Goal: Find specific page/section: Find specific page/section

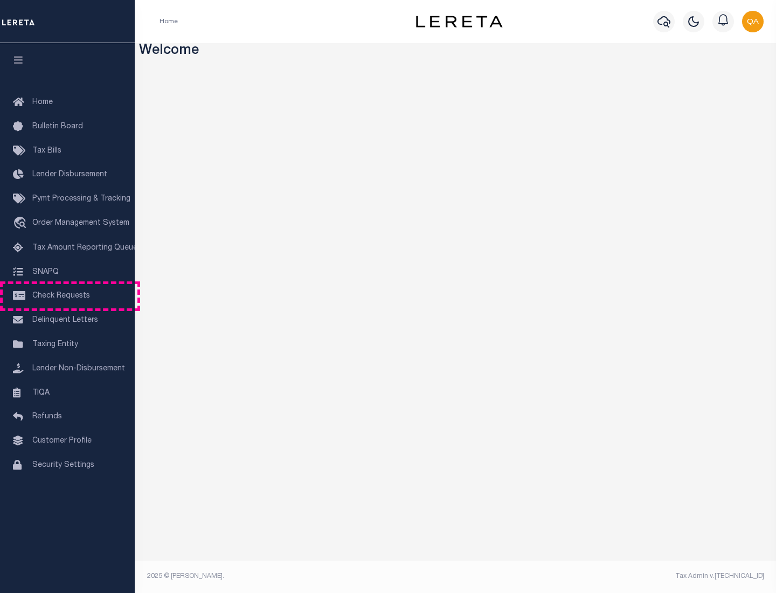
click at [67, 296] on span "Check Requests" at bounding box center [61, 296] width 58 height 8
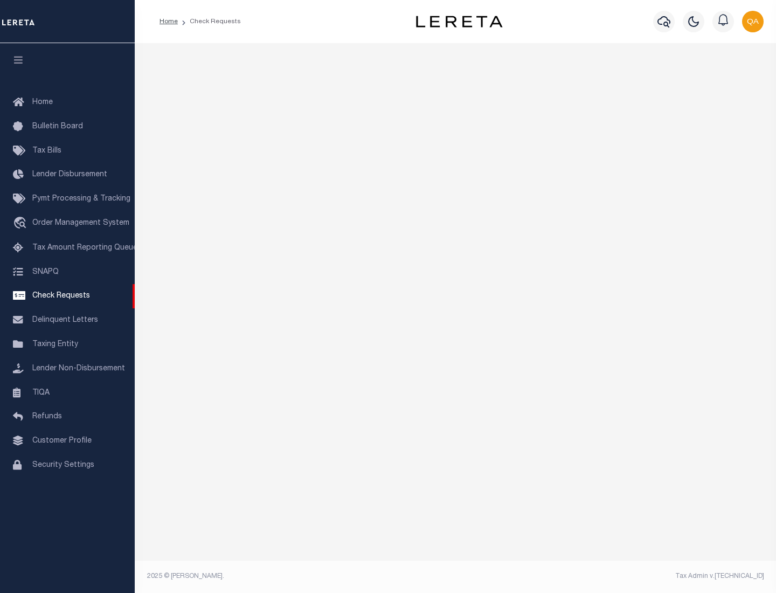
select select "50"
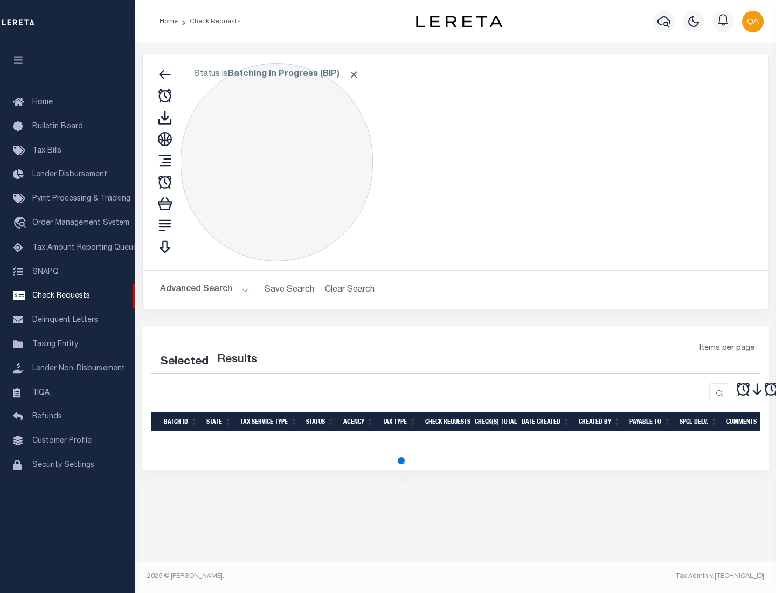
select select "50"
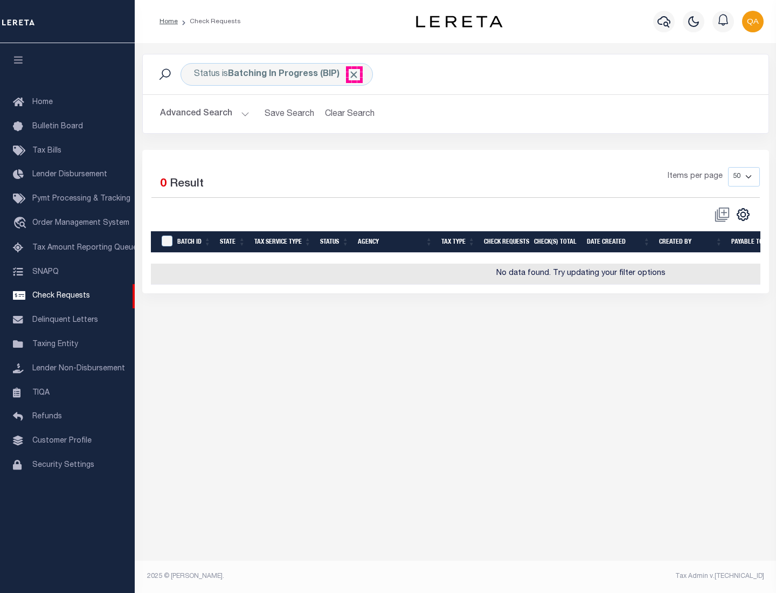
click at [354, 74] on span "Click to Remove" at bounding box center [353, 74] width 11 height 11
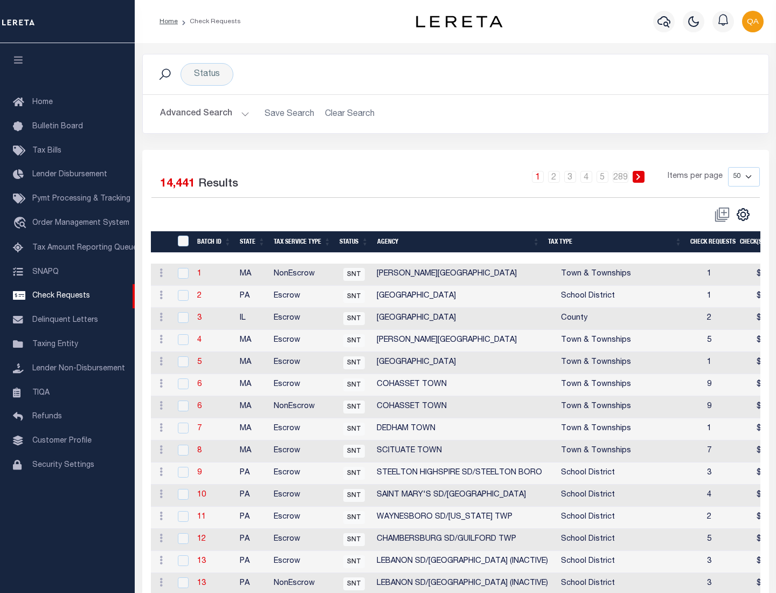
scroll to position [519, 0]
